Goal: Task Accomplishment & Management: Complete application form

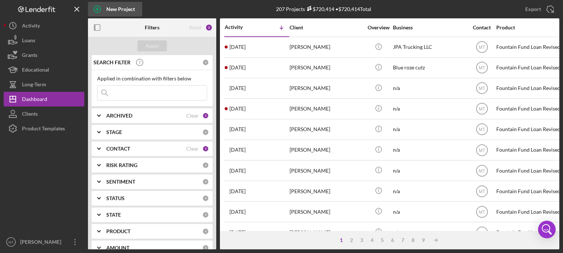
click at [96, 9] on icon "button" at bounding box center [97, 9] width 4 height 4
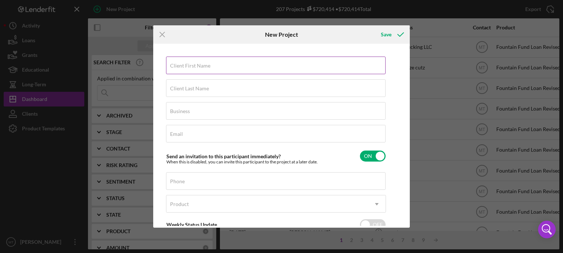
click at [193, 63] on label "Client First Name" at bounding box center [190, 66] width 40 height 6
click at [193, 63] on input "Client First Name" at bounding box center [276, 65] width 220 height 18
type input "[PERSON_NAME]"
click at [209, 88] on div "Client Last Name Required" at bounding box center [276, 88] width 220 height 18
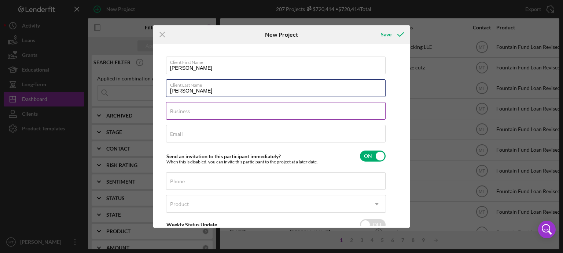
type input "[PERSON_NAME]"
click at [211, 108] on div "Business Required" at bounding box center [276, 111] width 220 height 18
type input "n/a"
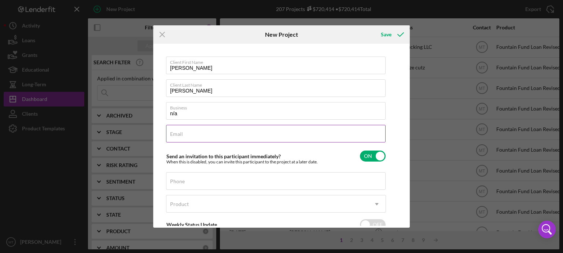
click at [191, 136] on input "Email" at bounding box center [276, 134] width 220 height 18
type input "[EMAIL_ADDRESS][DOMAIN_NAME]"
click at [209, 173] on input "Phone" at bounding box center [276, 181] width 220 height 18
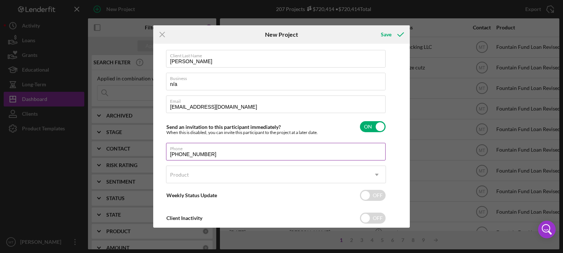
scroll to position [47, 0]
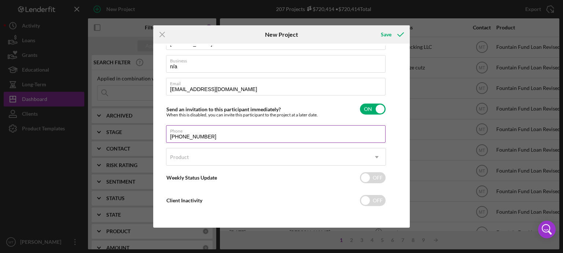
type input "[PHONE_NUMBER]"
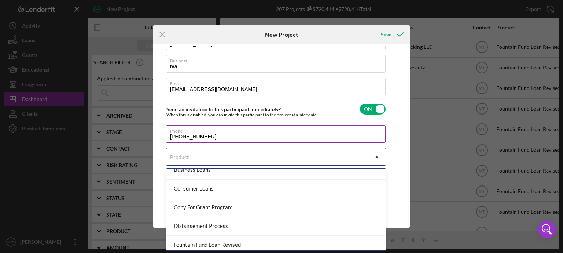
scroll to position [67, 0]
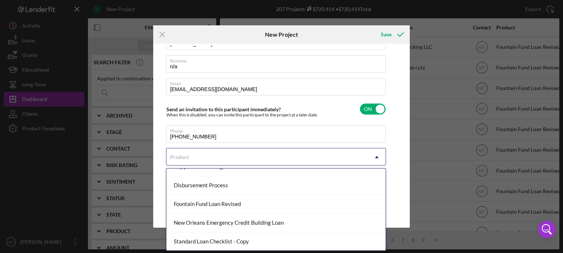
click at [285, 203] on div "Fountain Fund Loan Revised" at bounding box center [275, 204] width 219 height 19
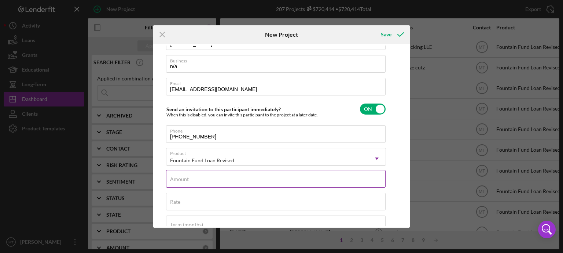
click at [275, 179] on div "Amount" at bounding box center [276, 179] width 220 height 18
type input "$1,500"
click at [400, 36] on polyline "submit" at bounding box center [401, 35] width 6 height 4
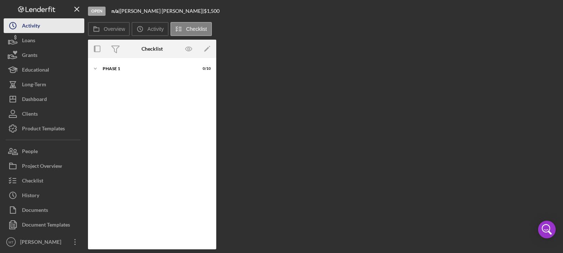
click at [39, 22] on div "Activity" at bounding box center [31, 26] width 18 height 17
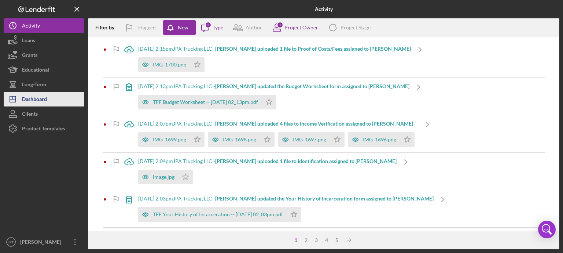
click at [50, 106] on button "Icon/Dashboard Dashboard" at bounding box center [44, 99] width 81 height 15
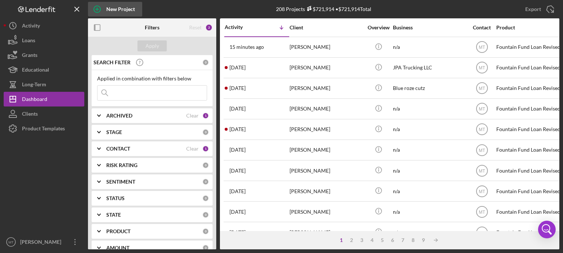
click at [98, 11] on icon "button" at bounding box center [97, 9] width 18 height 18
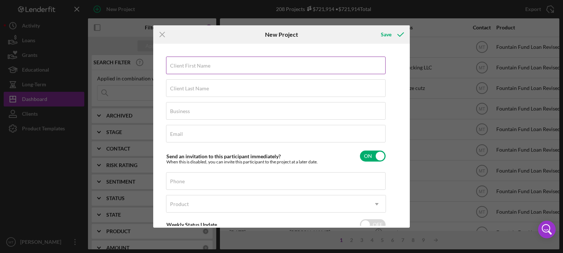
click at [193, 69] on label "Client First Name" at bounding box center [190, 66] width 40 height 6
click at [193, 69] on input "Client First Name" at bounding box center [276, 65] width 220 height 18
type input "[PERSON_NAME]"
click at [214, 85] on div "Client Last Name Required" at bounding box center [276, 88] width 220 height 18
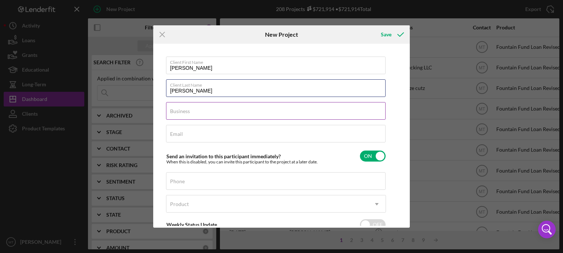
type input "[PERSON_NAME]"
click at [204, 108] on div "Business Required" at bounding box center [276, 111] width 220 height 18
type input "n/a"
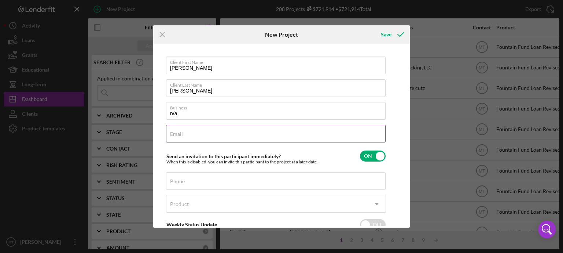
click at [193, 138] on input "Email" at bounding box center [276, 134] width 220 height 18
click at [173, 182] on label "Phone" at bounding box center [177, 181] width 15 height 6
click at [173, 182] on input "Phone" at bounding box center [276, 181] width 220 height 18
